Goal: Check status: Check status

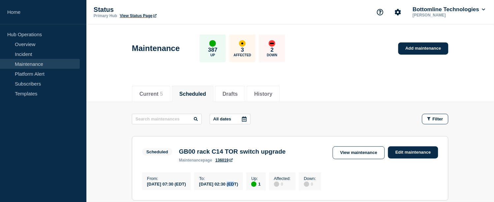
scroll to position [73, 0]
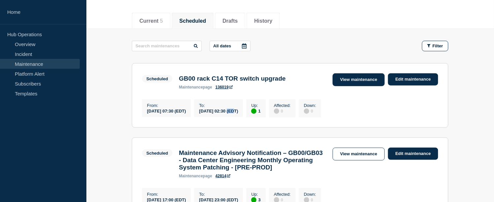
click at [345, 79] on link "View maintenance" at bounding box center [359, 80] width 52 height 13
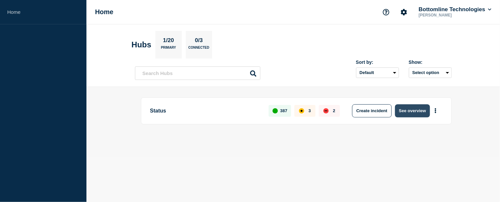
click at [403, 108] on button "See overview" at bounding box center [412, 111] width 35 height 13
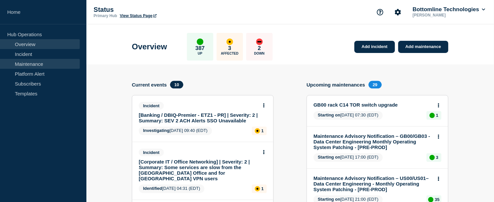
click at [41, 61] on link "Maintenance" at bounding box center [40, 64] width 80 height 10
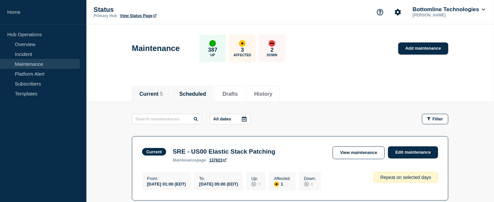
click at [202, 93] on button "Scheduled" at bounding box center [192, 94] width 27 height 6
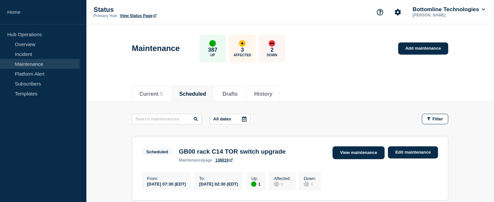
click at [374, 153] on link "View maintenance" at bounding box center [359, 153] width 52 height 13
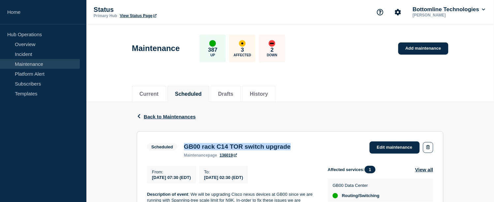
drag, startPoint x: 184, startPoint y: 147, endPoint x: 321, endPoint y: 146, distance: 137.2
click at [321, 146] on div "Scheduled GB00 rack C14 TOR switch upgrade maintenance page 136019 Edit mainten…" at bounding box center [290, 150] width 286 height 16
copy h3 "GB00 rack C14 TOR switch upgrade"
drag, startPoint x: 152, startPoint y: 180, endPoint x: 277, endPoint y: 179, distance: 125.0
click at [277, 179] on div "From : [DATE] 07:30 (EDT) To : [DATE] 02:30 (EDT)" at bounding box center [237, 175] width 181 height 18
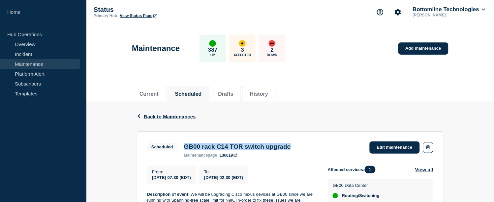
copy div "[DATE] 07:30 (EDT) To : [DATE] 02:30 (EDT)"
